Goal: Task Accomplishment & Management: Use online tool/utility

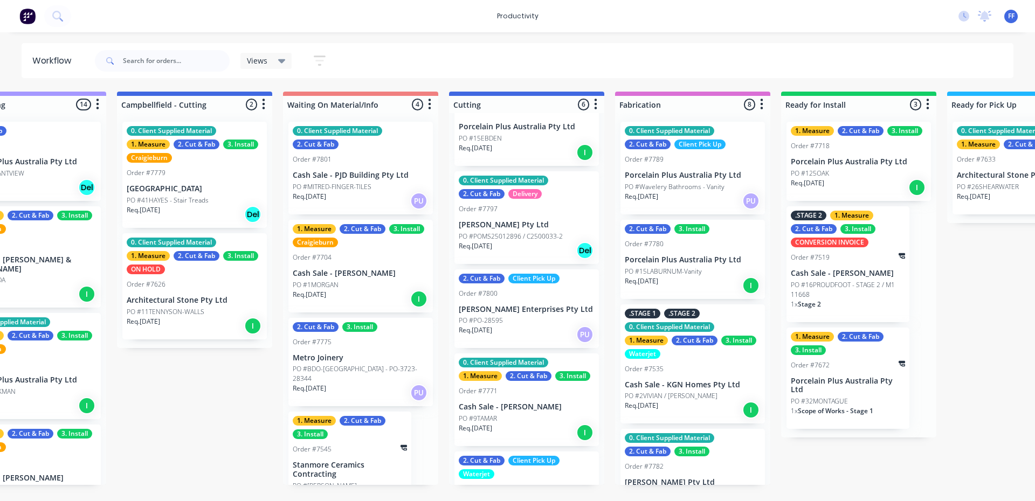
scroll to position [54, 0]
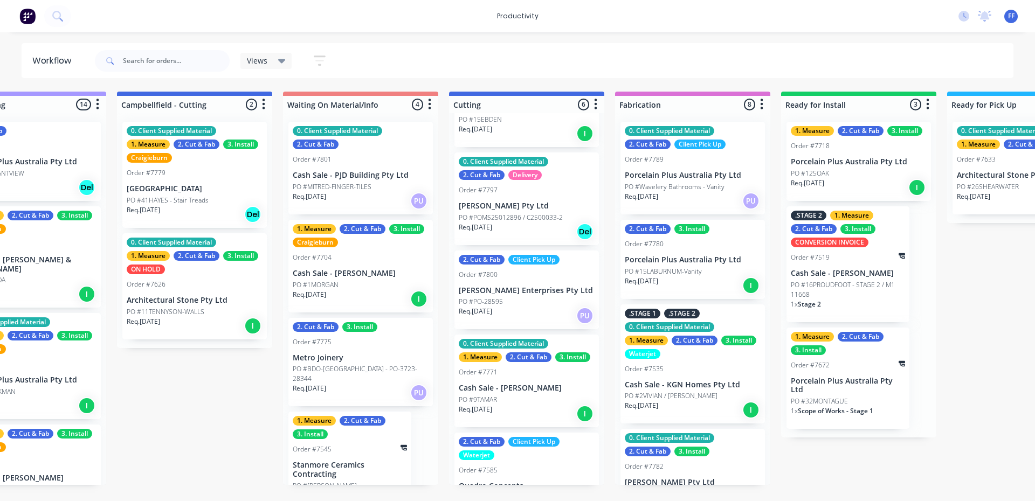
click at [537, 412] on div "Req. [DATE] I" at bounding box center [527, 414] width 136 height 18
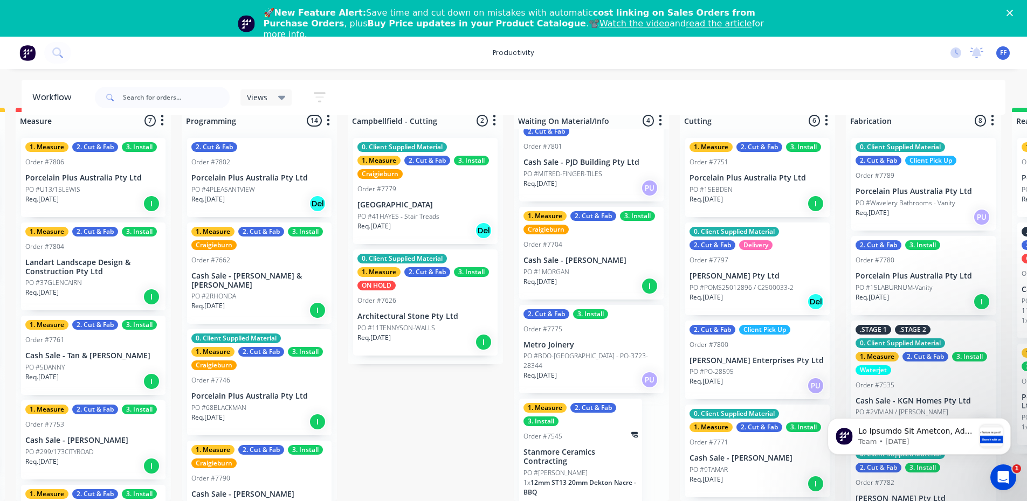
click at [583, 256] on p "Cash Sale - [PERSON_NAME]" at bounding box center [591, 260] width 136 height 9
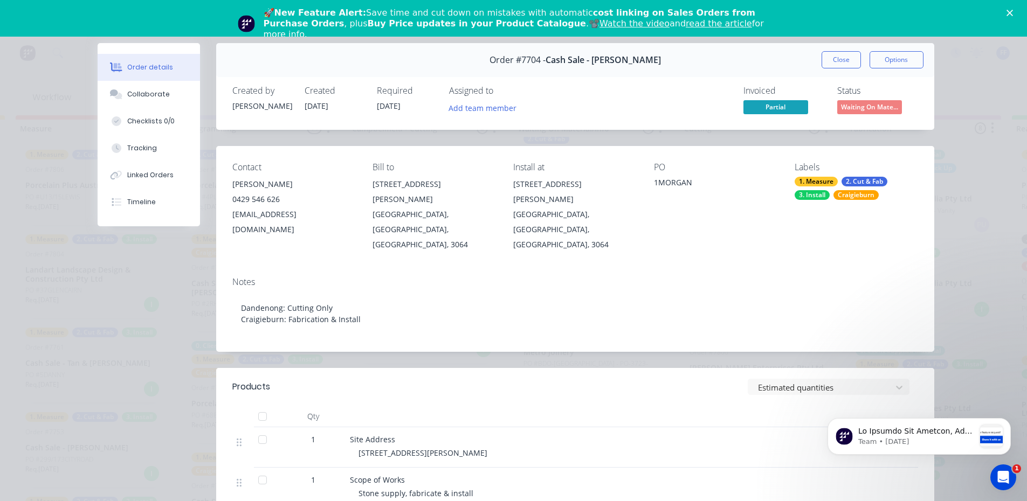
scroll to position [0, 340]
click at [145, 96] on div "Collaborate" at bounding box center [148, 94] width 43 height 10
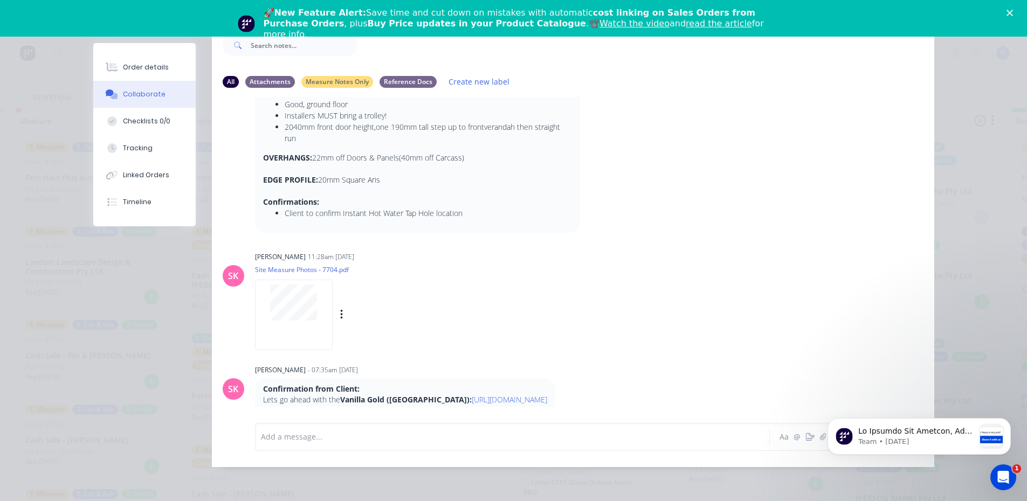
scroll to position [216, 0]
